Goal: Task Accomplishment & Management: Manage account settings

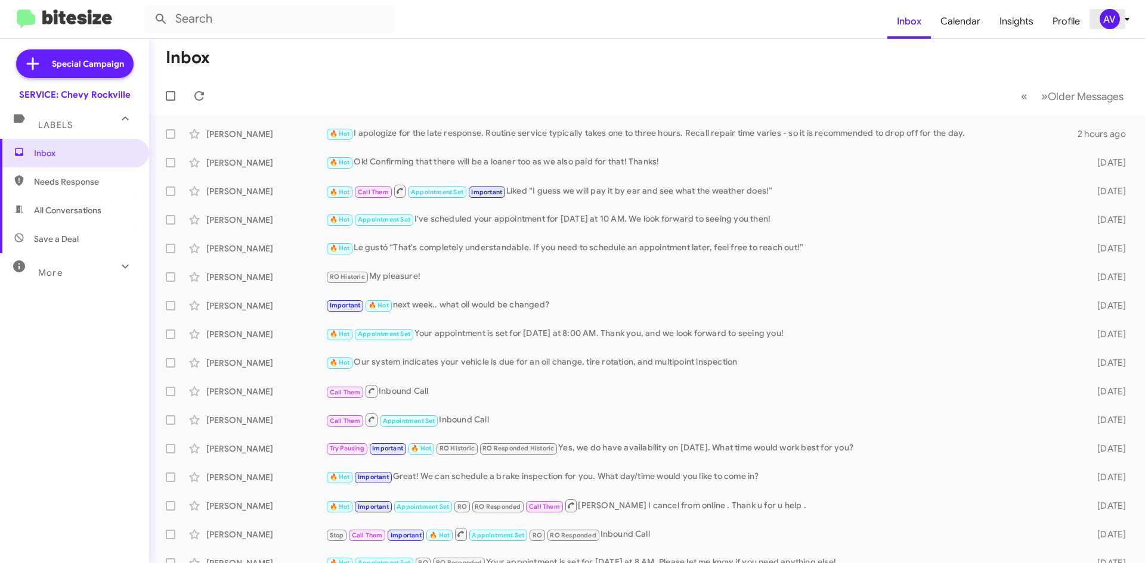
click at [1115, 18] on div "AV" at bounding box center [1109, 19] width 20 height 20
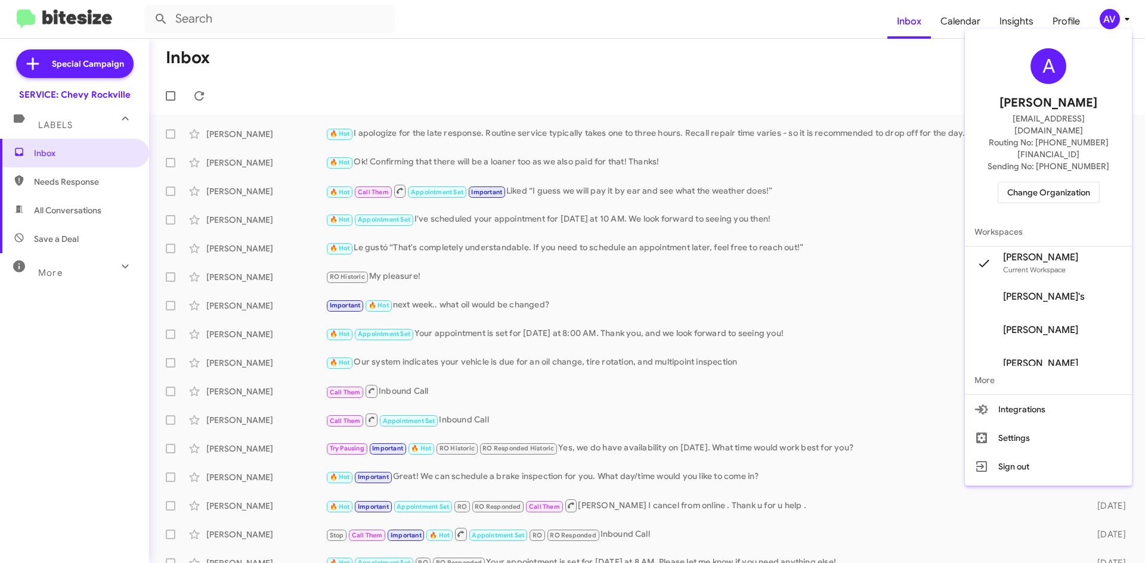
click at [1019, 182] on span "Change Organization" at bounding box center [1048, 192] width 83 height 20
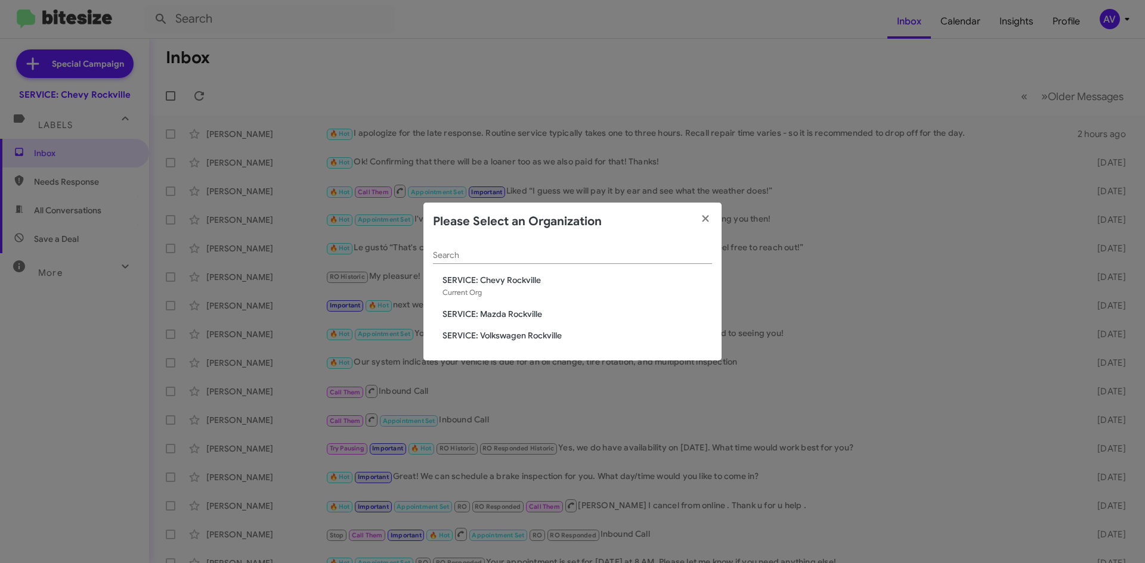
click at [550, 314] on span "SERVICE: Mazda Rockville" at bounding box center [576, 314] width 269 height 12
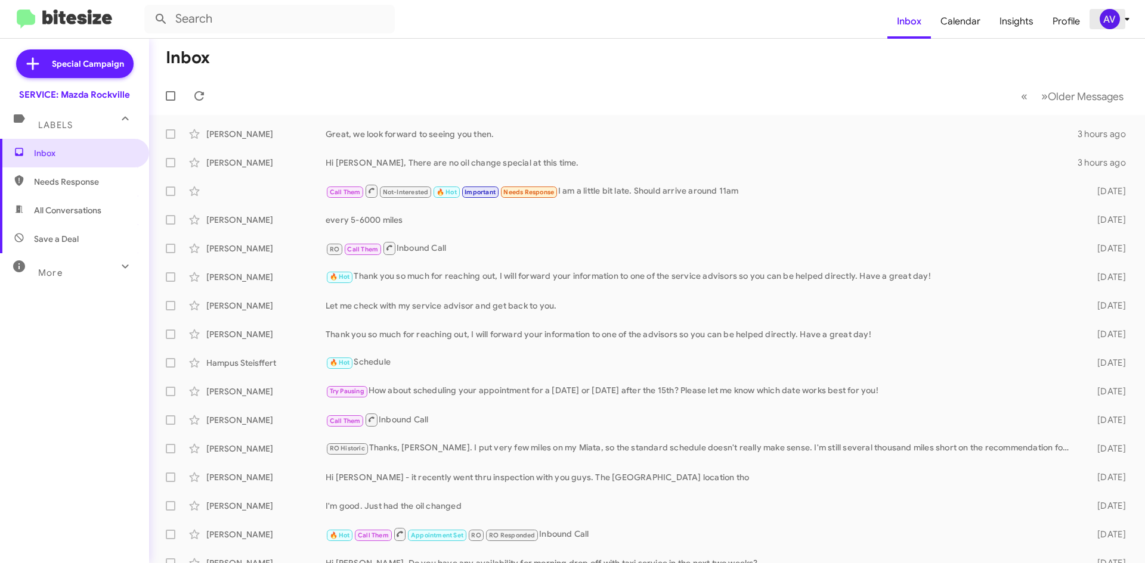
click at [1106, 29] on div "AV" at bounding box center [1109, 19] width 20 height 20
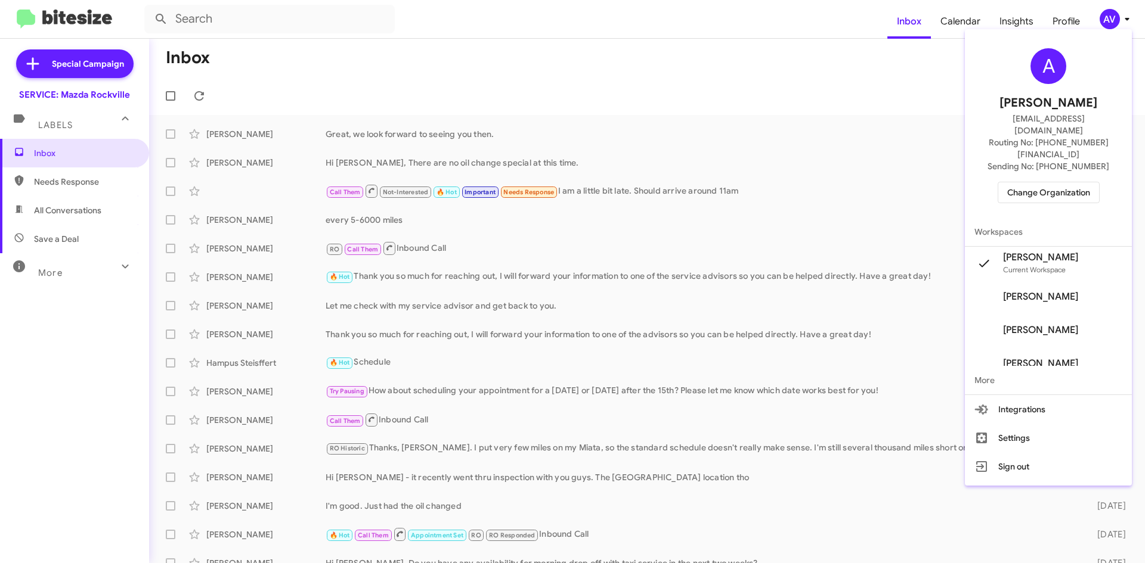
click at [1037, 182] on span "Change Organization" at bounding box center [1048, 192] width 83 height 20
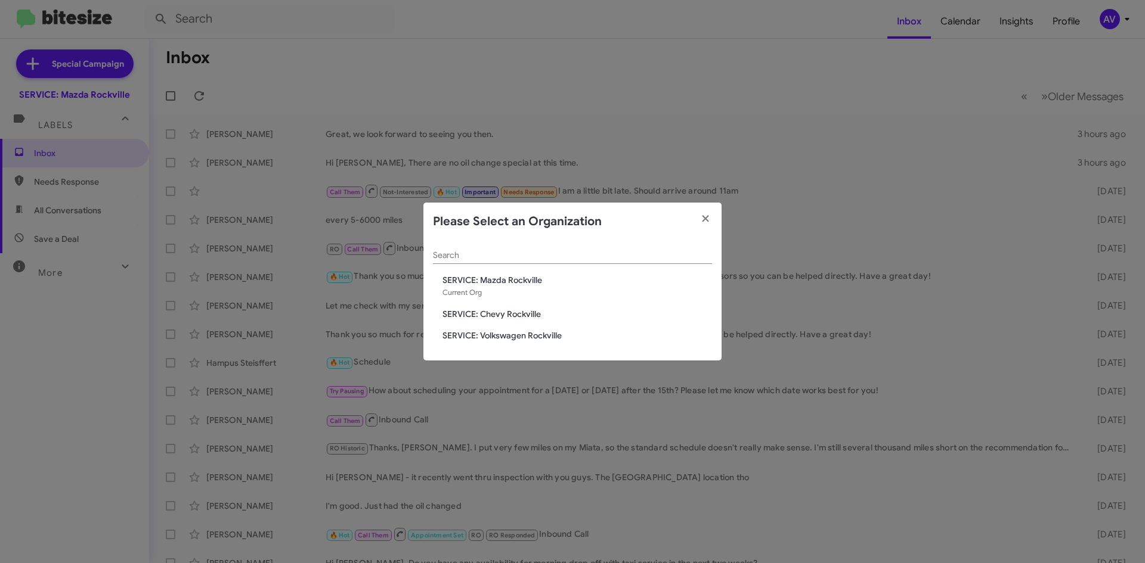
click at [568, 334] on span "SERVICE: Volkswagen Rockville" at bounding box center [576, 336] width 269 height 12
